Goal: Task Accomplishment & Management: Use online tool/utility

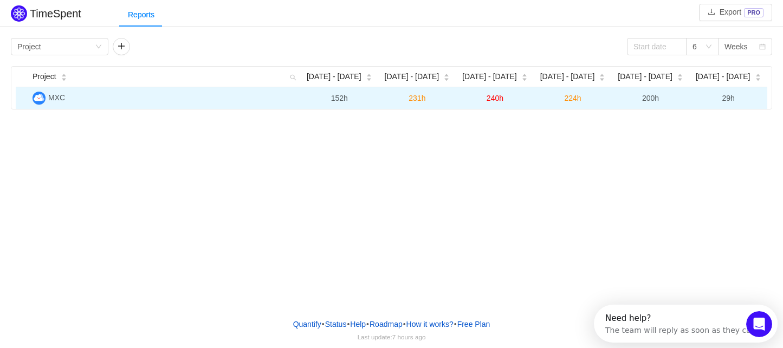
click at [53, 98] on span "MXC" at bounding box center [56, 97] width 17 height 9
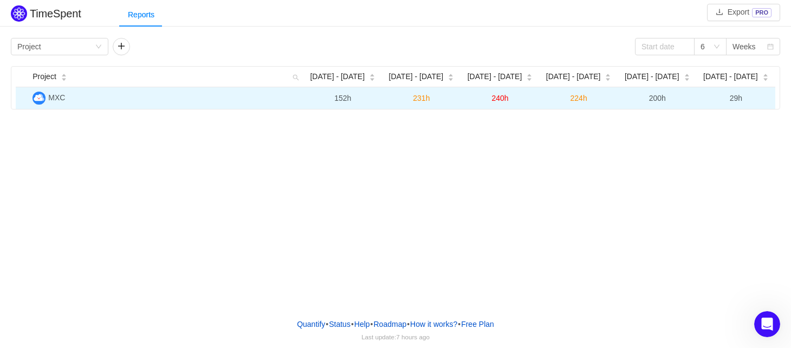
click at [422, 99] on span "231h" at bounding box center [421, 98] width 17 height 9
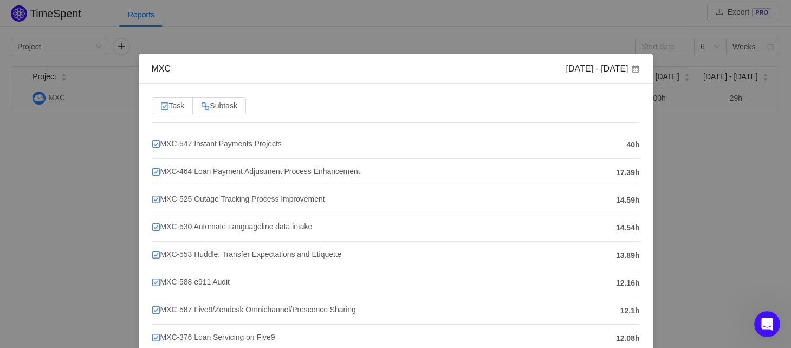
click at [413, 35] on div "MXC [DATE] - [DATE] Task Subtask MXC-547 Instant Payments Projects 40h MXC-464 …" at bounding box center [395, 174] width 791 height 348
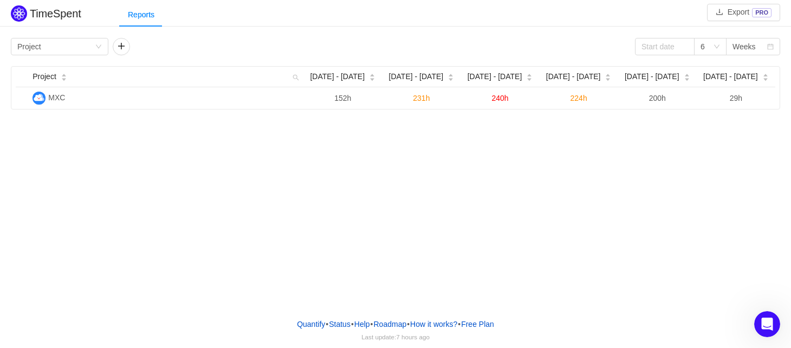
click at [384, 157] on div "TimeSpent Export PRO Reports Group by Project 6 Weeks Project [DATE] [DATE] - […" at bounding box center [395, 154] width 791 height 309
click at [99, 48] on icon "icon: down" at bounding box center [98, 46] width 6 height 6
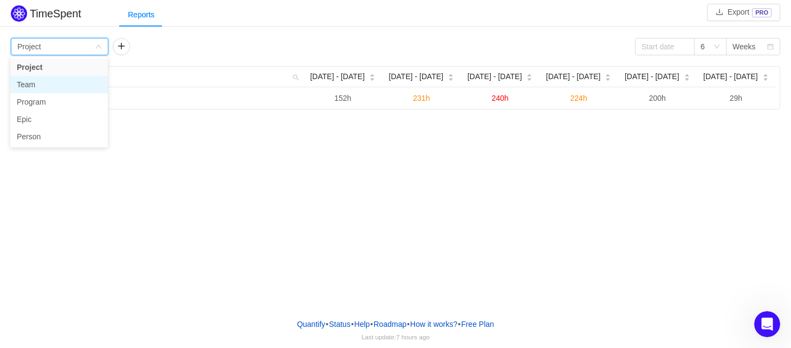
click at [87, 87] on li "Team" at bounding box center [58, 84] width 97 height 17
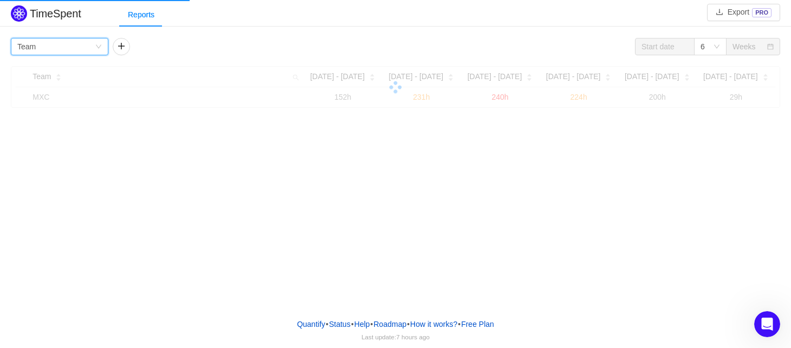
click at [103, 48] on div "Group by Team" at bounding box center [59, 46] width 97 height 17
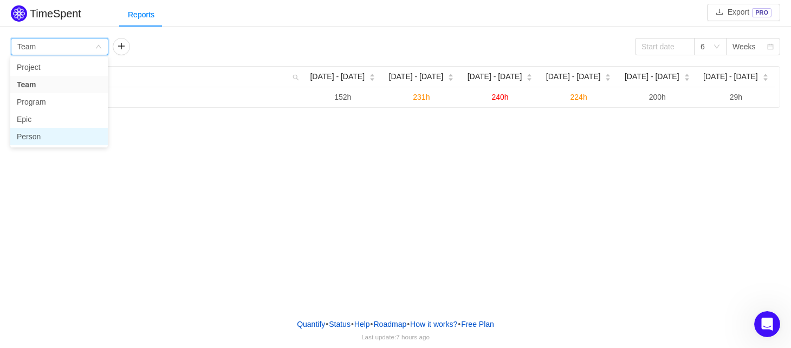
click at [53, 140] on li "Person" at bounding box center [58, 136] width 97 height 17
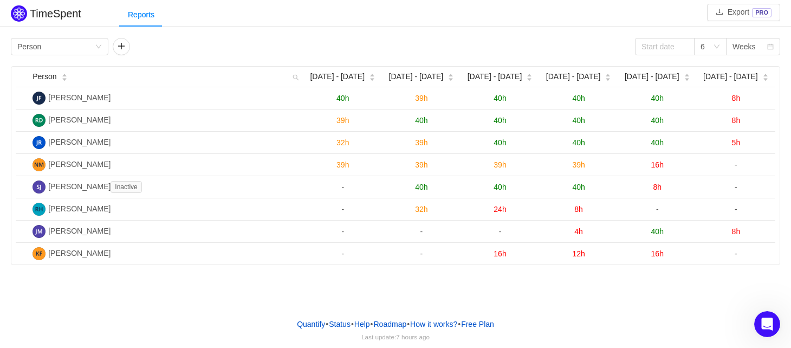
click at [412, 28] on div "TimeSpent Export PRO Reports Group by Person 6 Weeks Person [DATE] [DATE] - [DA…" at bounding box center [395, 134] width 791 height 262
